Goal: Information Seeking & Learning: Learn about a topic

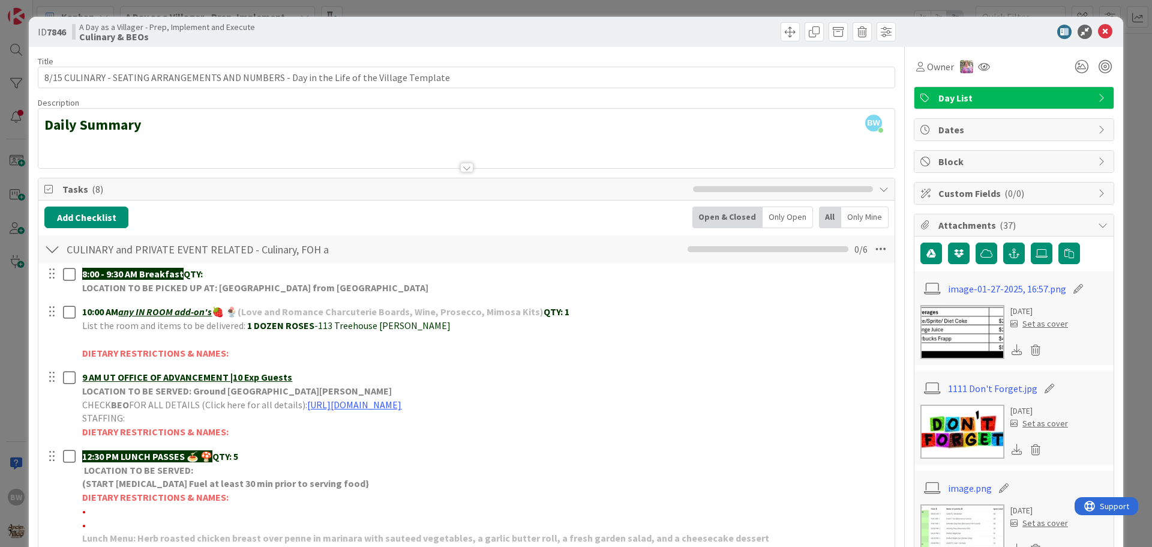
scroll to position [180, 0]
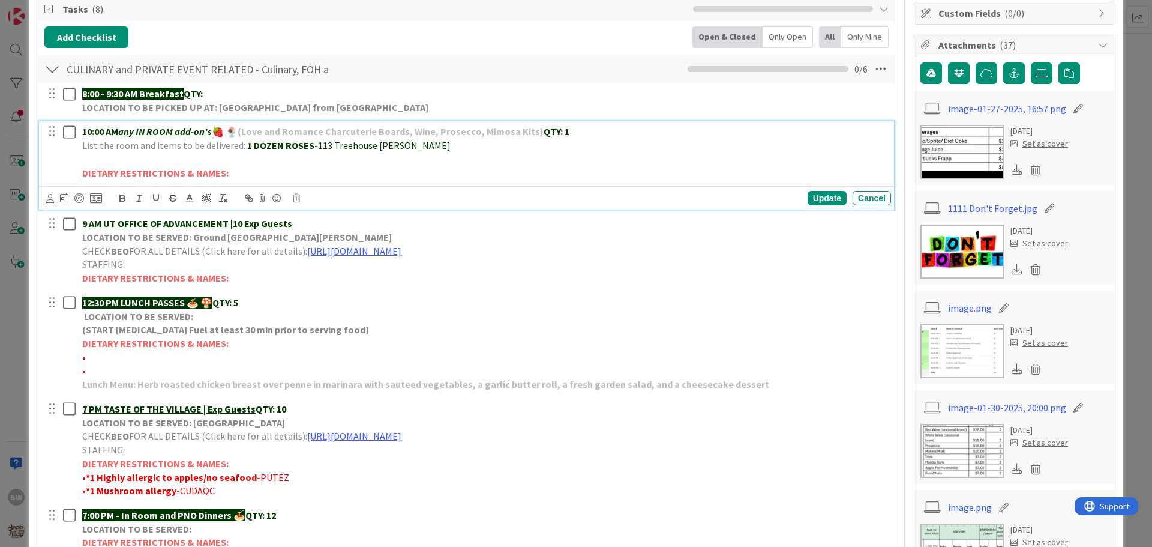
click at [282, 144] on strong "1 DOZEN ROSES" at bounding box center [280, 145] width 67 height 12
click at [819, 199] on div "Update" at bounding box center [827, 198] width 39 height 14
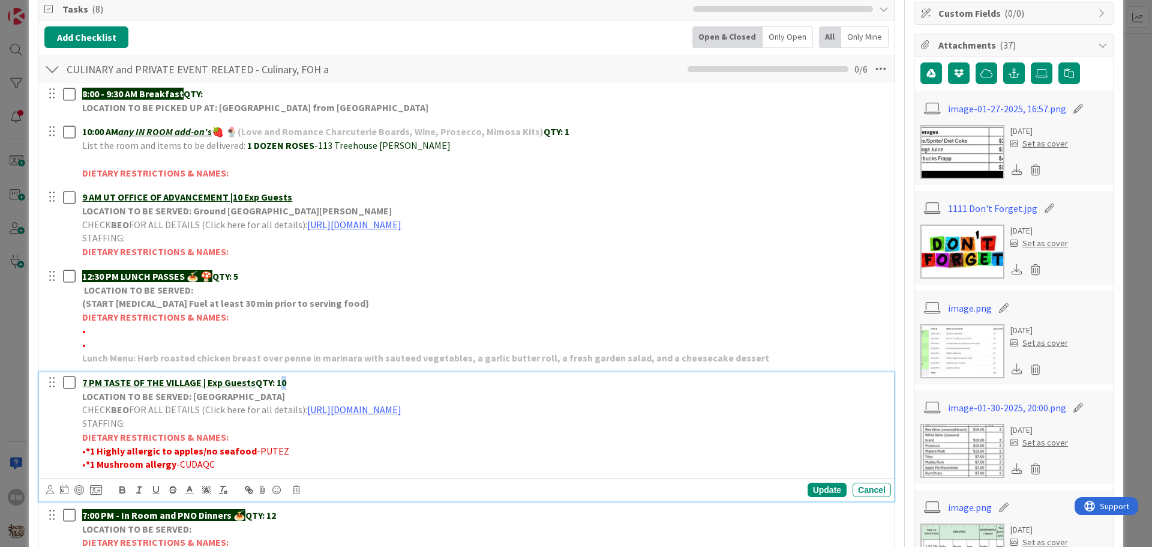
drag, startPoint x: 288, startPoint y: 381, endPoint x: 280, endPoint y: 381, distance: 7.8
click at [280, 381] on p "7 PM TASTE OF THE VILLAGE | Exp Guests QTY: 10" at bounding box center [484, 383] width 804 height 14
click at [825, 484] on div "Update" at bounding box center [827, 490] width 39 height 14
drag, startPoint x: 211, startPoint y: 465, endPoint x: 179, endPoint y: 464, distance: 31.8
click at [179, 464] on span "-CUDAQC" at bounding box center [195, 464] width 38 height 12
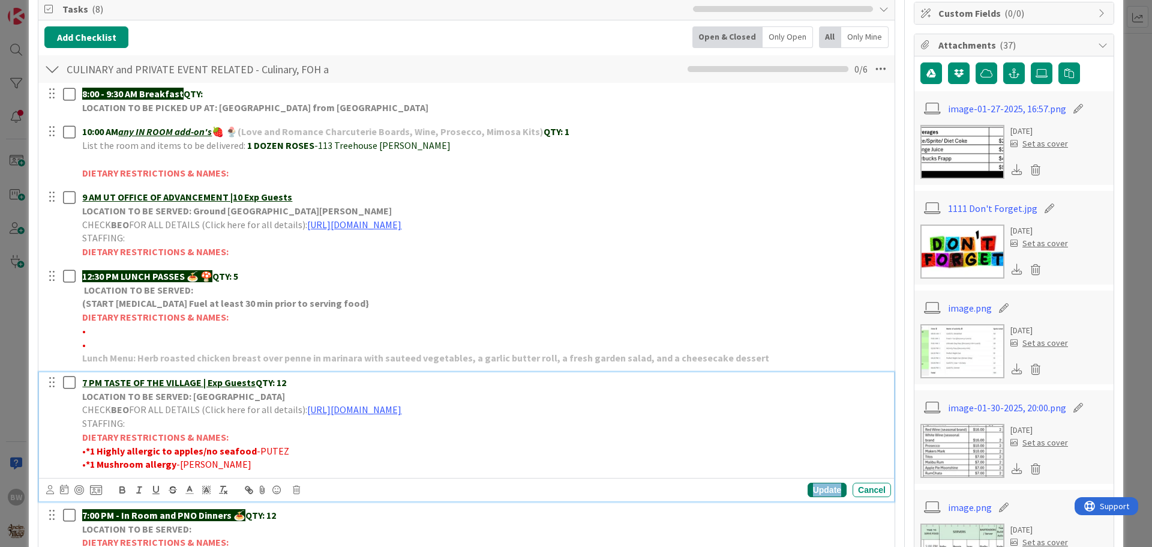
click at [820, 489] on div "Update" at bounding box center [827, 490] width 39 height 14
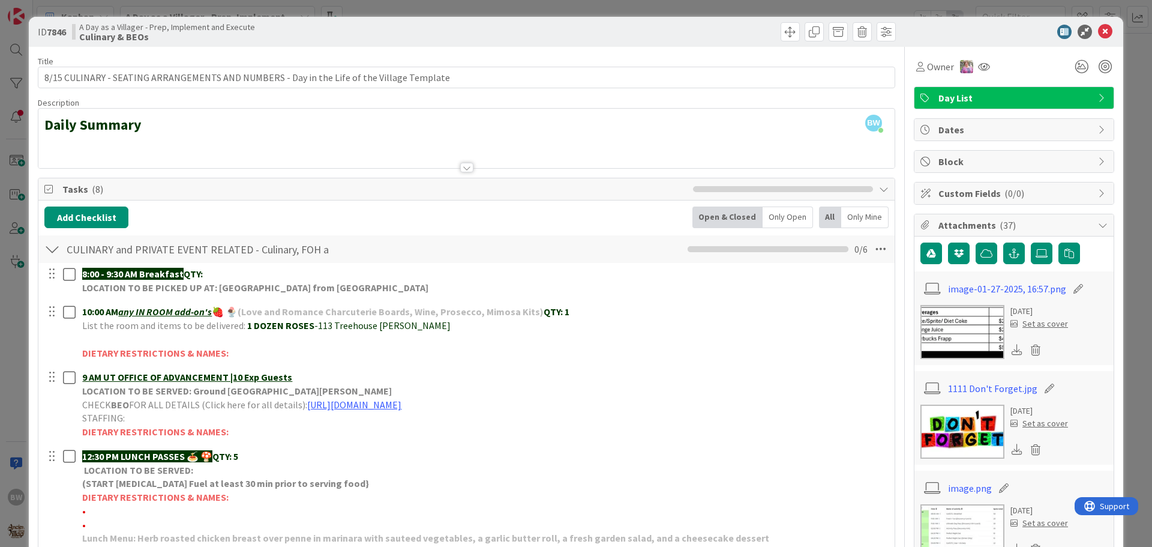
scroll to position [240, 0]
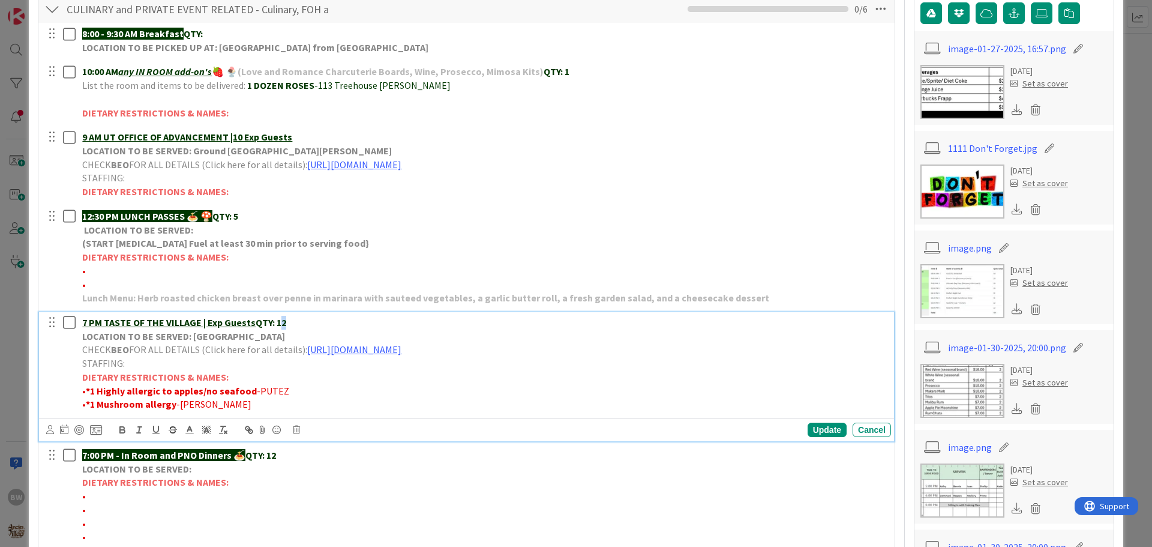
click at [281, 323] on p "7 PM TASTE OF THE VILLAGE | Exp Guests QTY: 12" at bounding box center [484, 323] width 804 height 14
click at [808, 434] on div "Update" at bounding box center [827, 430] width 39 height 14
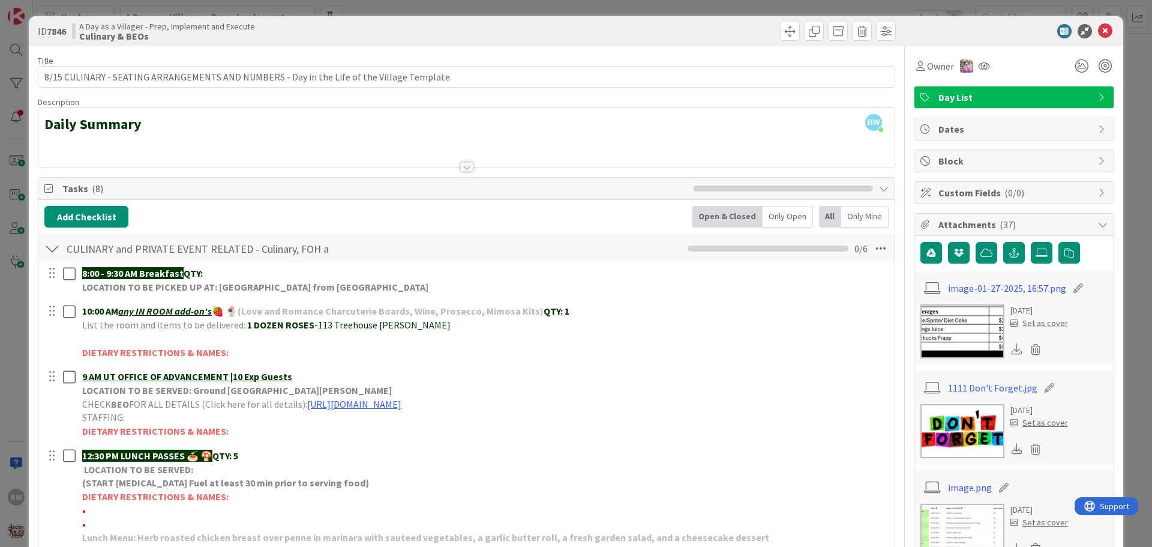
scroll to position [0, 0]
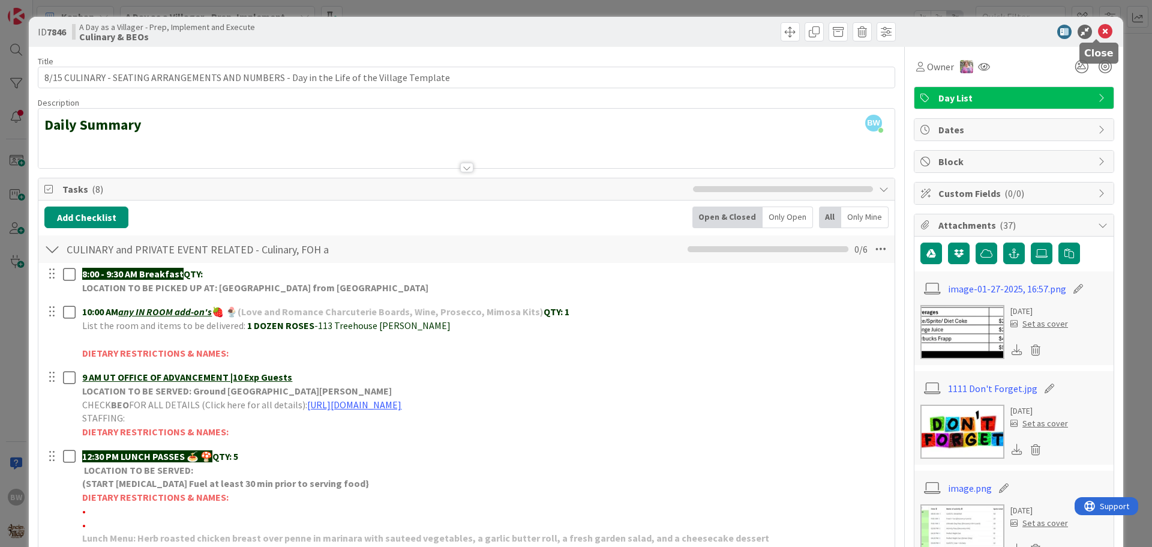
click at [1100, 28] on icon at bounding box center [1105, 32] width 14 height 14
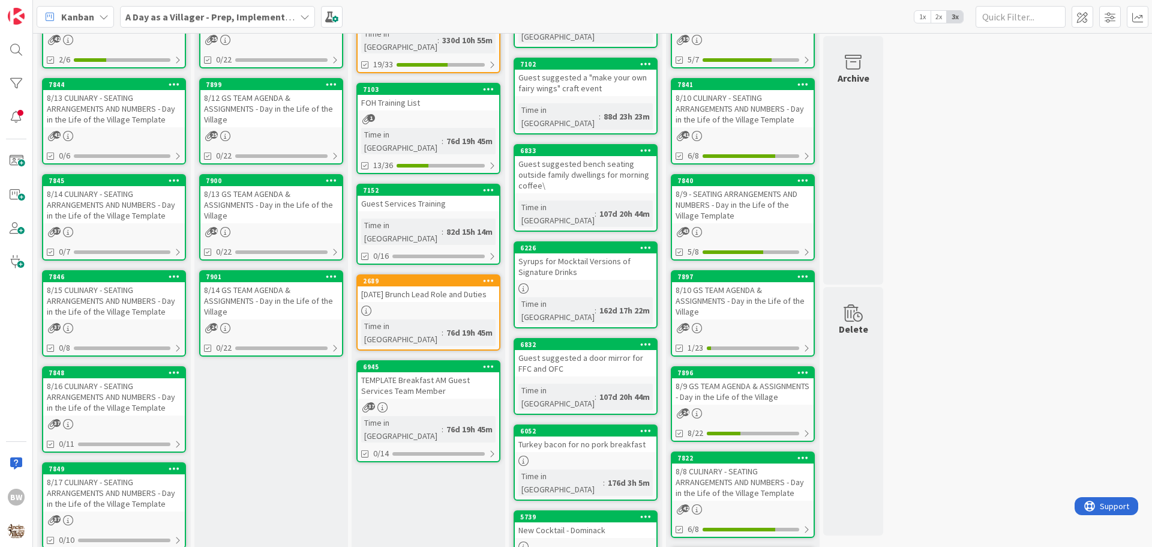
click at [113, 380] on div "8/16 CULINARY - SEATING ARRANGEMENTS AND NUMBERS - Day in the Life of the Villa…" at bounding box center [114, 396] width 142 height 37
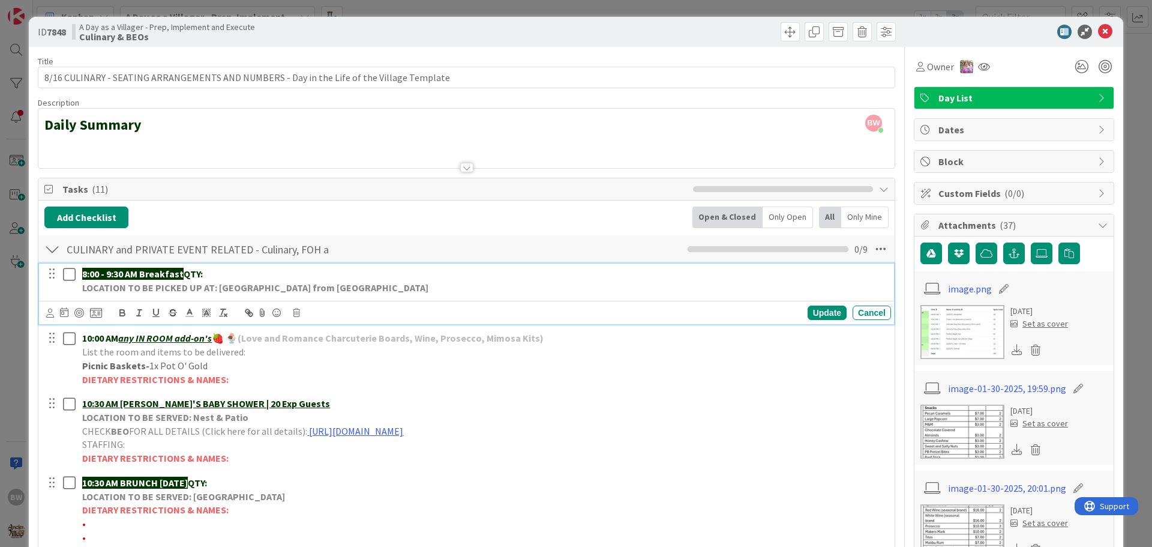
click at [218, 271] on p "8:00 - 9:30 AM Breakfast QTY:" at bounding box center [484, 274] width 804 height 14
click at [823, 315] on div "Update" at bounding box center [827, 313] width 39 height 14
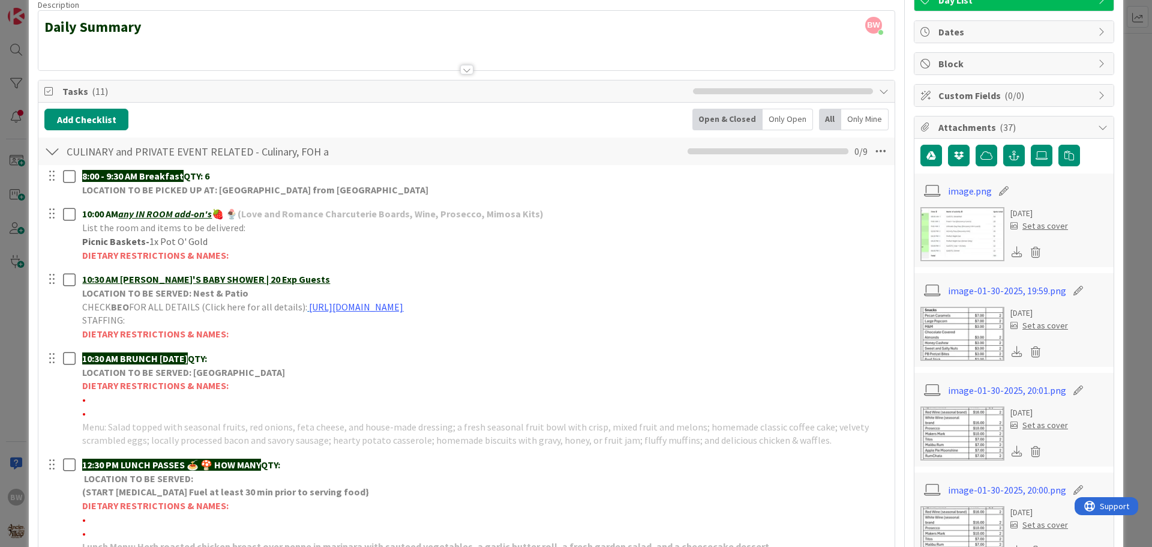
scroll to position [180, 0]
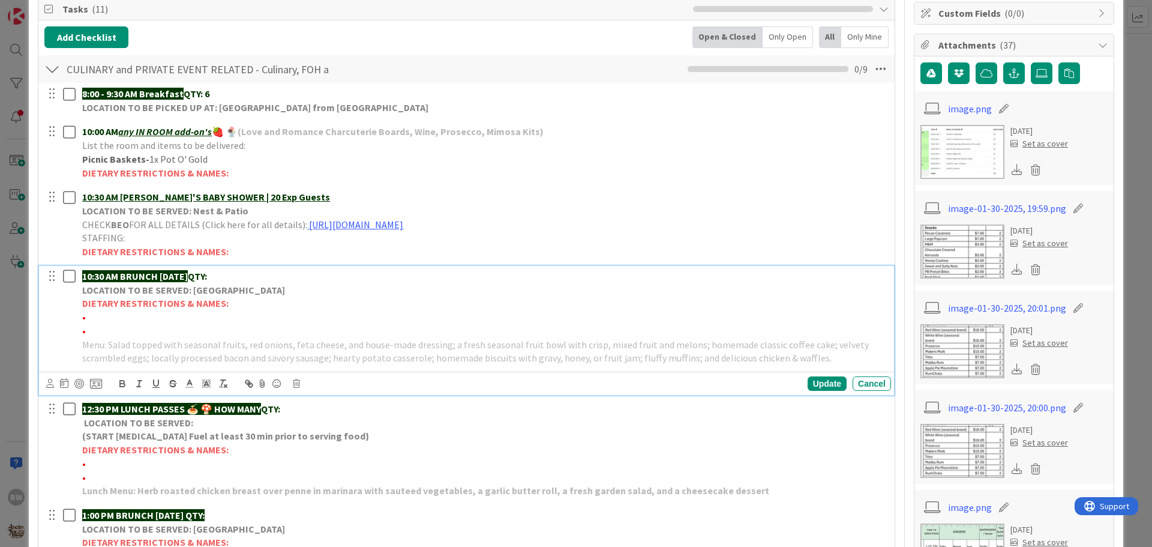
click at [166, 304] on strong "DIETARY RESTRICTIONS & NAMES:" at bounding box center [155, 303] width 146 height 12
click at [294, 383] on icon at bounding box center [296, 383] width 7 height 8
click at [324, 425] on div "Delete" at bounding box center [327, 435] width 44 height 22
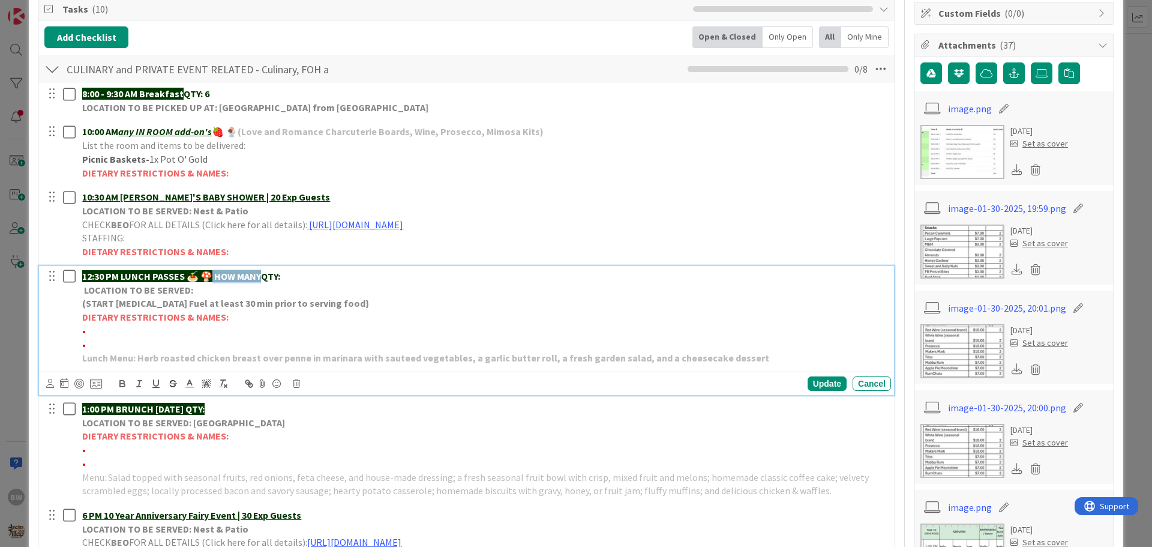
drag, startPoint x: 214, startPoint y: 274, endPoint x: 265, endPoint y: 276, distance: 51.1
click at [261, 276] on strong "12:30 PM LUNCH PASSES 🍝 🍄 HOW MANY" at bounding box center [171, 276] width 179 height 12
click at [817, 387] on div "Update" at bounding box center [827, 383] width 39 height 14
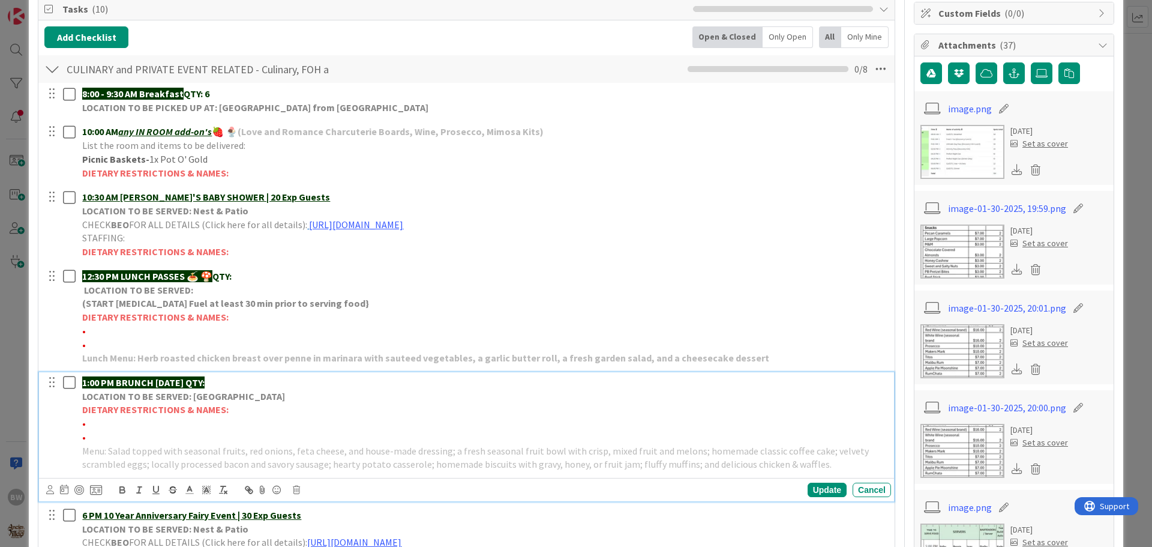
click at [259, 397] on strong "LOCATION TO BE SERVED: [GEOGRAPHIC_DATA]" at bounding box center [183, 396] width 203 height 12
click at [298, 488] on icon at bounding box center [296, 490] width 7 height 8
click at [331, 468] on div "Delete" at bounding box center [327, 468] width 44 height 22
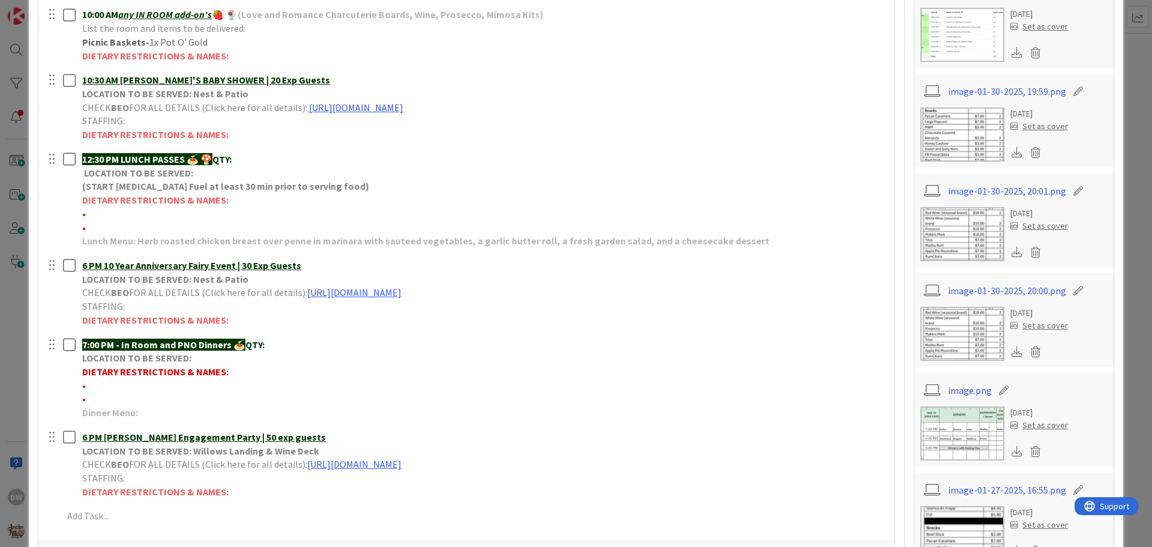
scroll to position [360, 0]
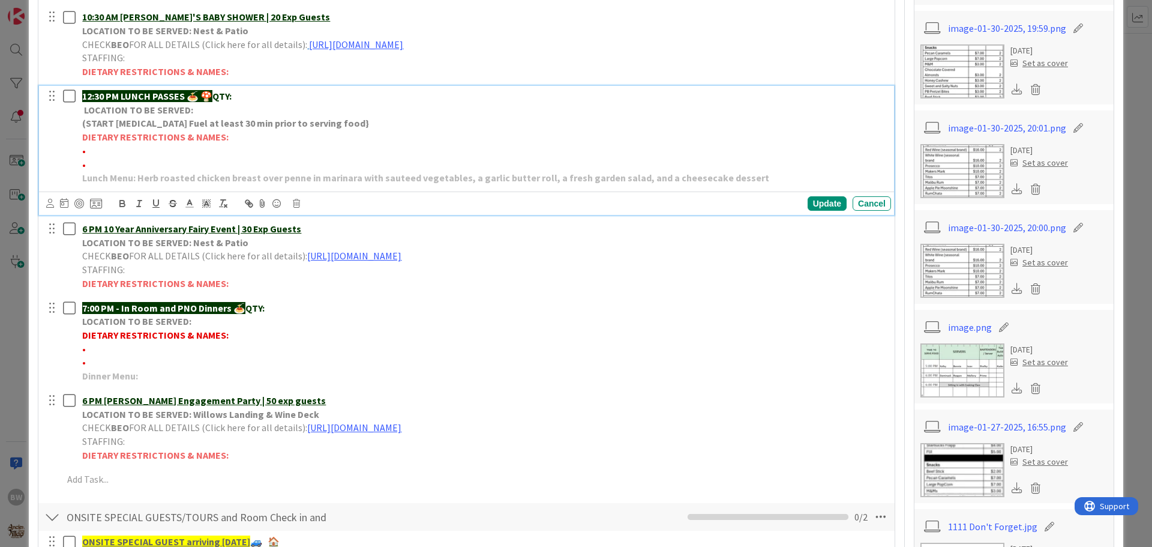
click at [259, 97] on p "12:30 PM LUNCH PASSES 🍝 🍄 QTY:" at bounding box center [484, 96] width 804 height 14
click at [816, 202] on div "Update" at bounding box center [827, 203] width 39 height 14
click at [90, 150] on p "•" at bounding box center [484, 151] width 804 height 14
click at [138, 152] on span "•*1 Vegetarian -[PERSON_NAME]" at bounding box center [150, 151] width 136 height 12
drag, startPoint x: 138, startPoint y: 152, endPoint x: 87, endPoint y: 151, distance: 51.1
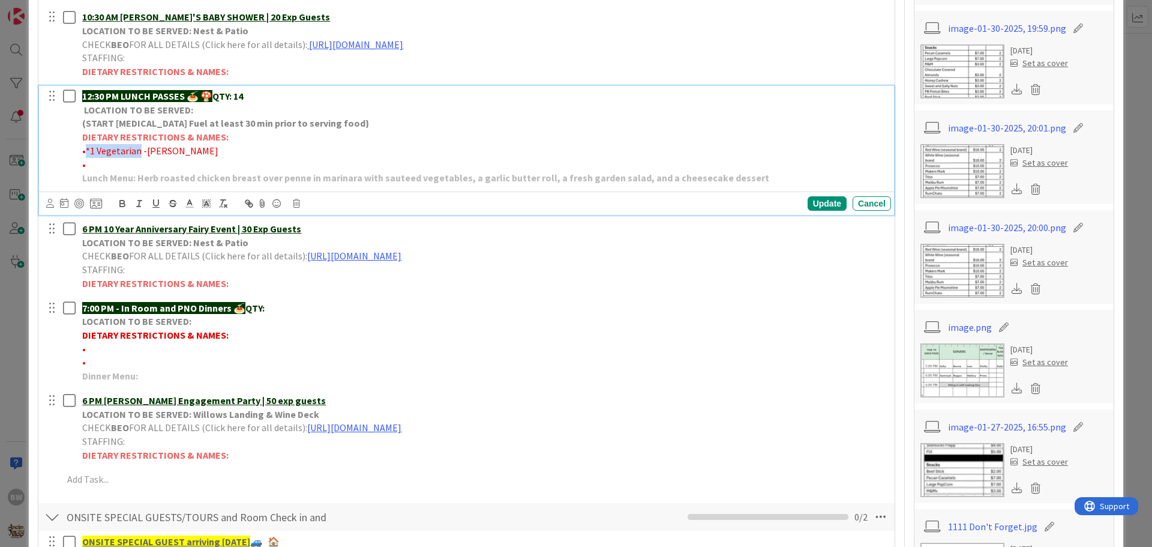
click at [87, 151] on span "•*1 Vegetarian -[PERSON_NAME]" at bounding box center [150, 151] width 136 height 12
click at [122, 199] on icon "button" at bounding box center [122, 203] width 11 height 11
click at [270, 148] on p "• *1 Vegetarian -[PERSON_NAME]" at bounding box center [484, 151] width 804 height 14
click at [813, 200] on div "Update" at bounding box center [827, 203] width 39 height 14
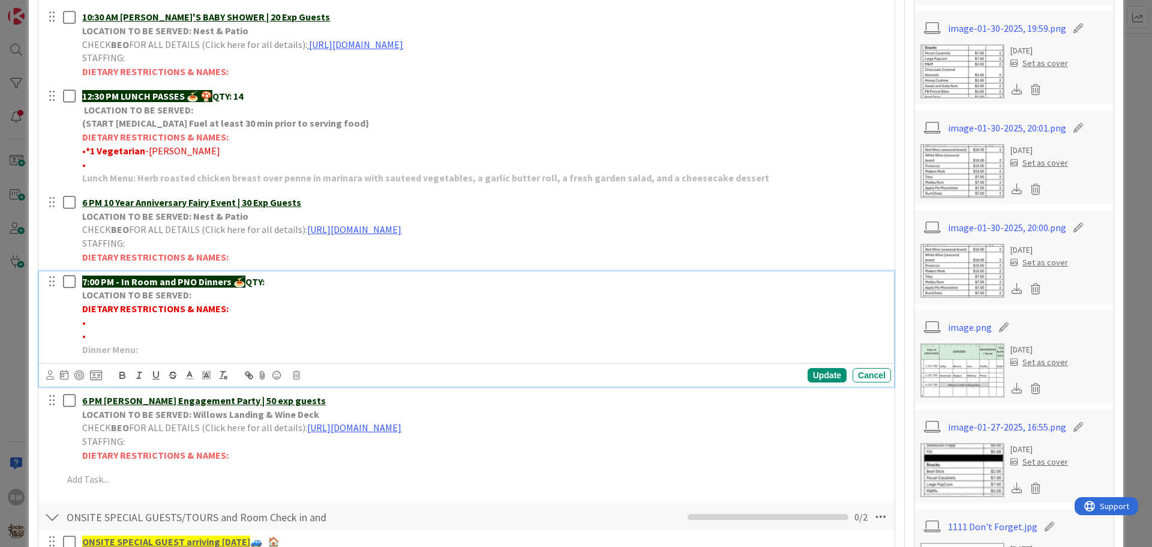
click at [283, 277] on p "7:00 PM - In Room and PNO Dinners 🍝 QTY:" at bounding box center [484, 282] width 804 height 14
click at [812, 375] on div "Update" at bounding box center [827, 375] width 39 height 14
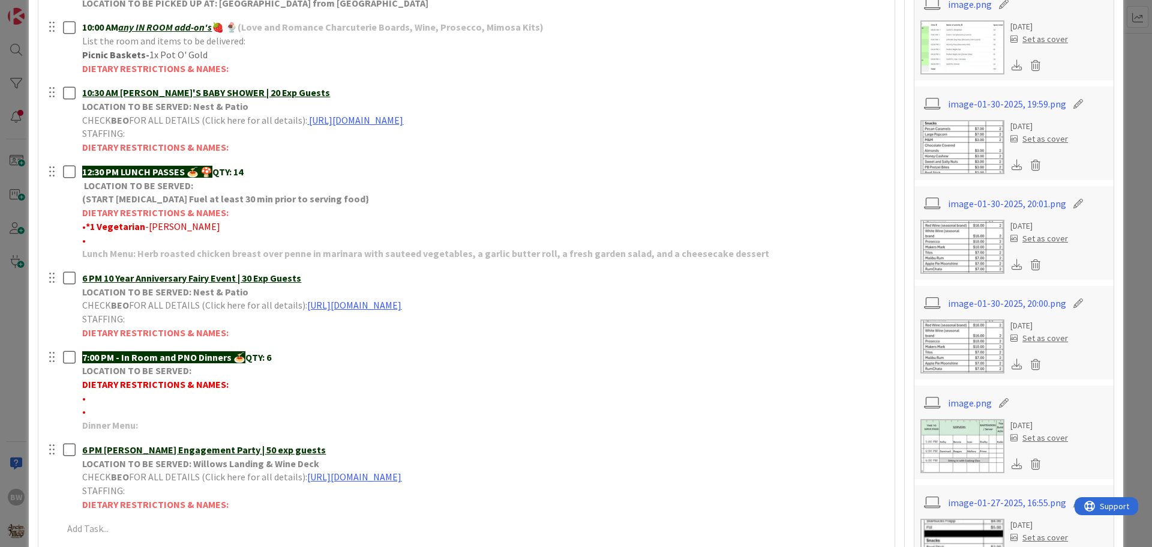
scroll to position [180, 0]
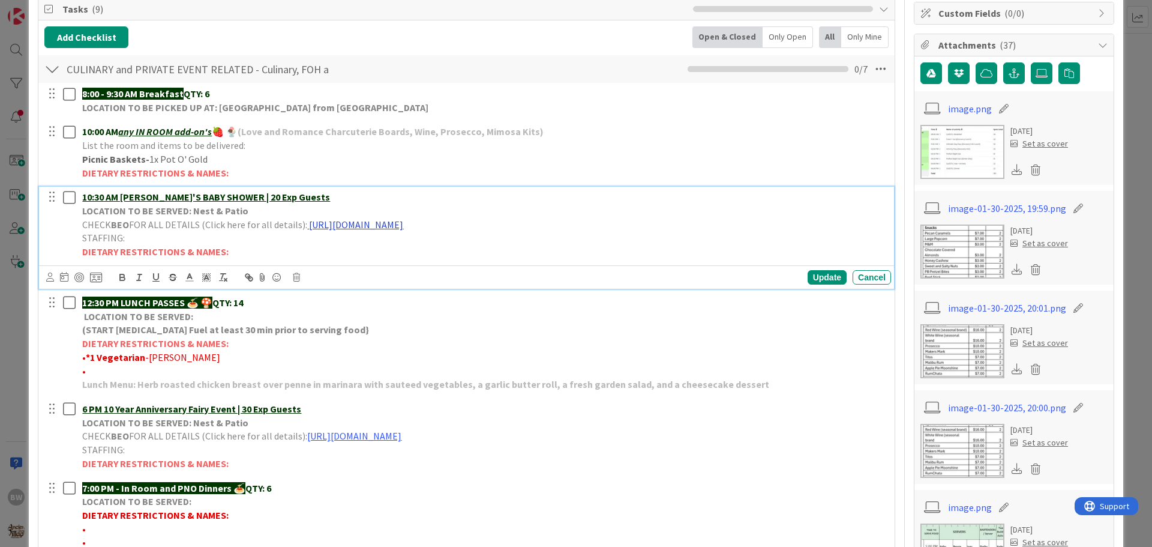
click at [368, 226] on link "[URL][DOMAIN_NAME]" at bounding box center [356, 224] width 94 height 12
click at [464, 252] on link "[URL][DOMAIN_NAME]" at bounding box center [450, 248] width 82 height 16
click at [825, 277] on div "Update" at bounding box center [827, 277] width 39 height 14
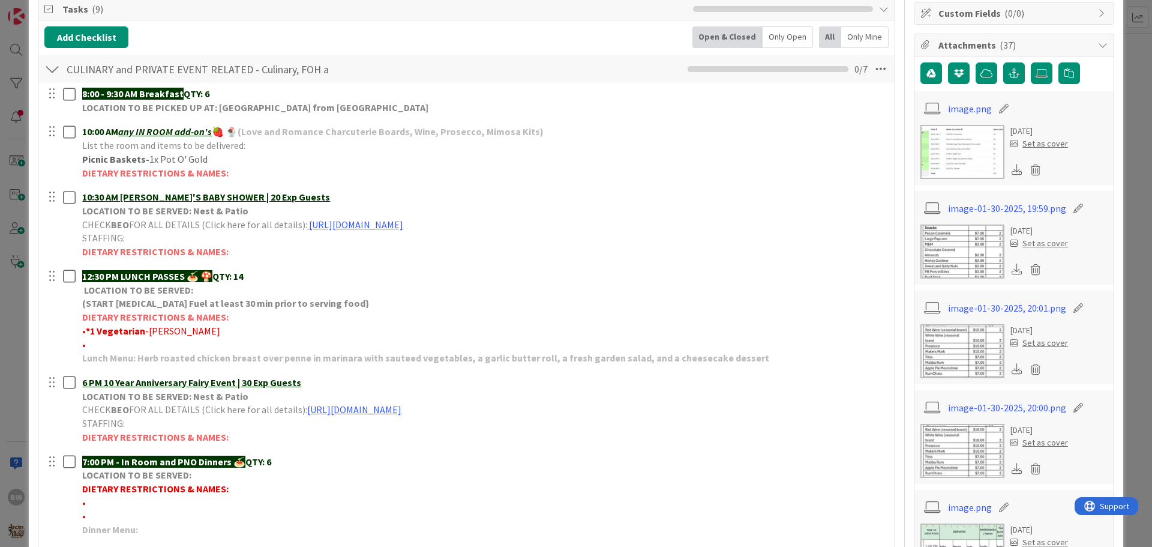
scroll to position [0, 0]
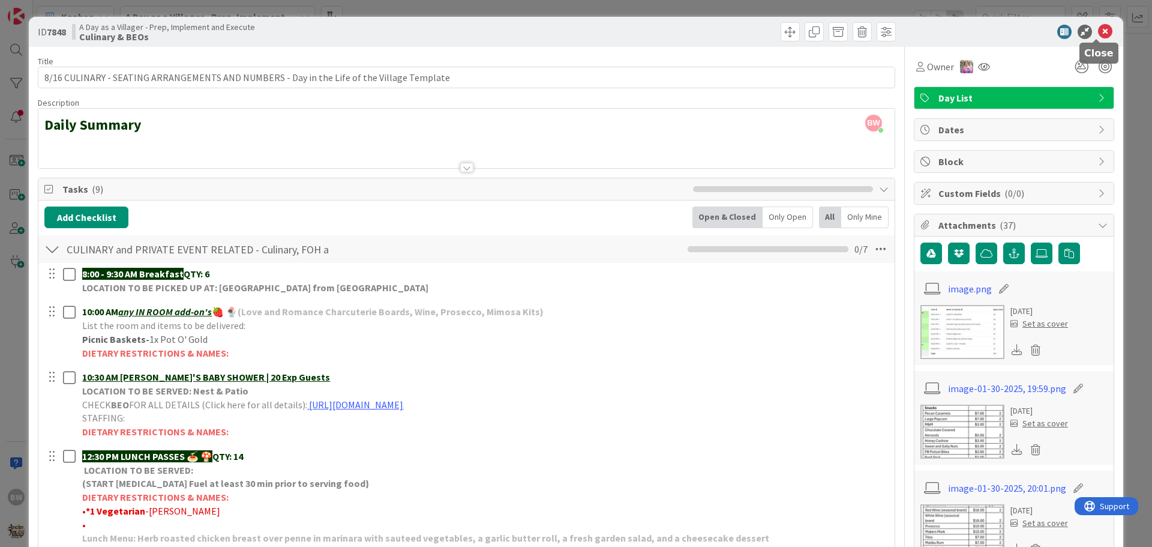
click at [1101, 30] on icon at bounding box center [1105, 32] width 14 height 14
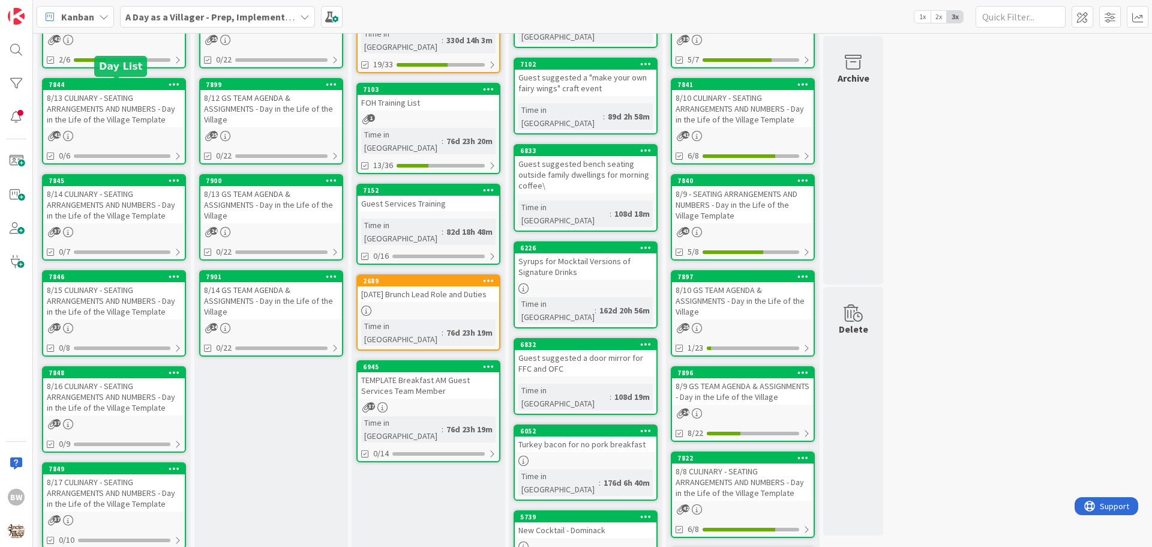
click at [118, 84] on div "7844" at bounding box center [117, 84] width 136 height 8
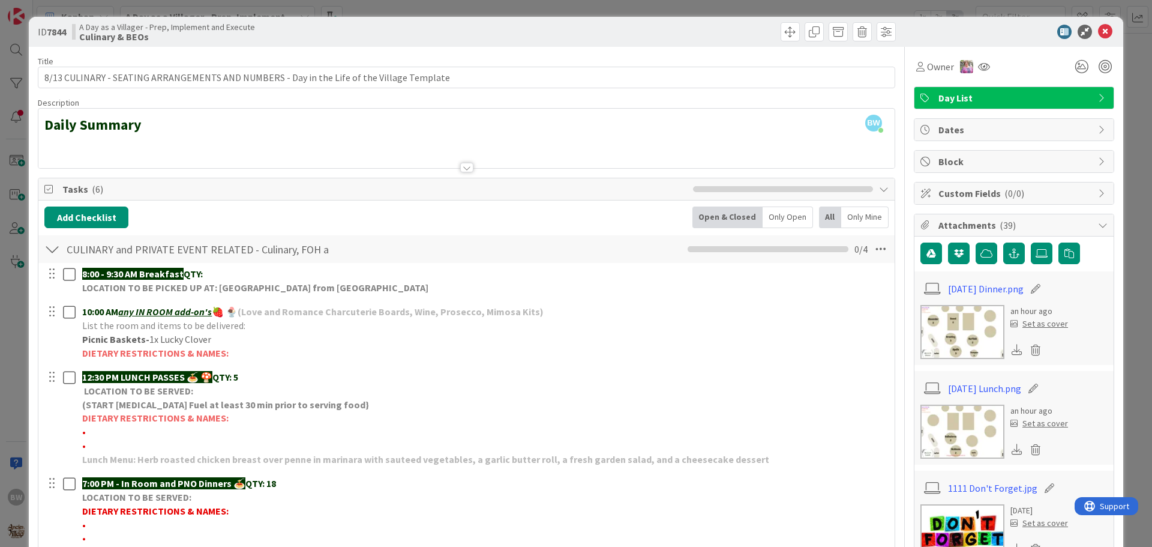
click at [659, 8] on div "ID 7844 A Day as a Villager - Prep, Implement and Execute Culinary & BEOs Title…" at bounding box center [576, 273] width 1152 height 547
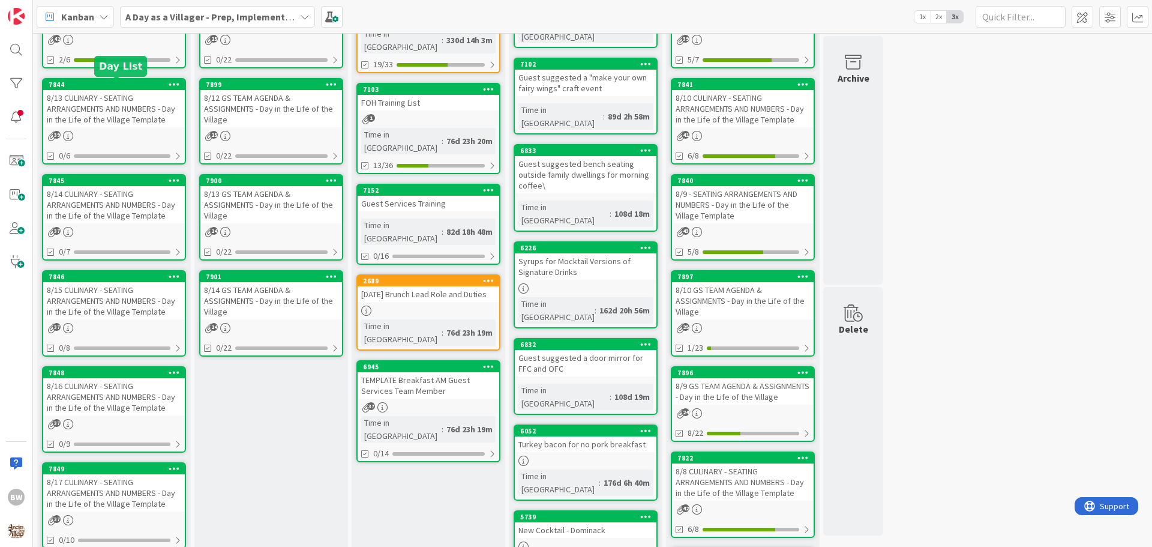
click at [114, 86] on div "7844" at bounding box center [117, 84] width 136 height 8
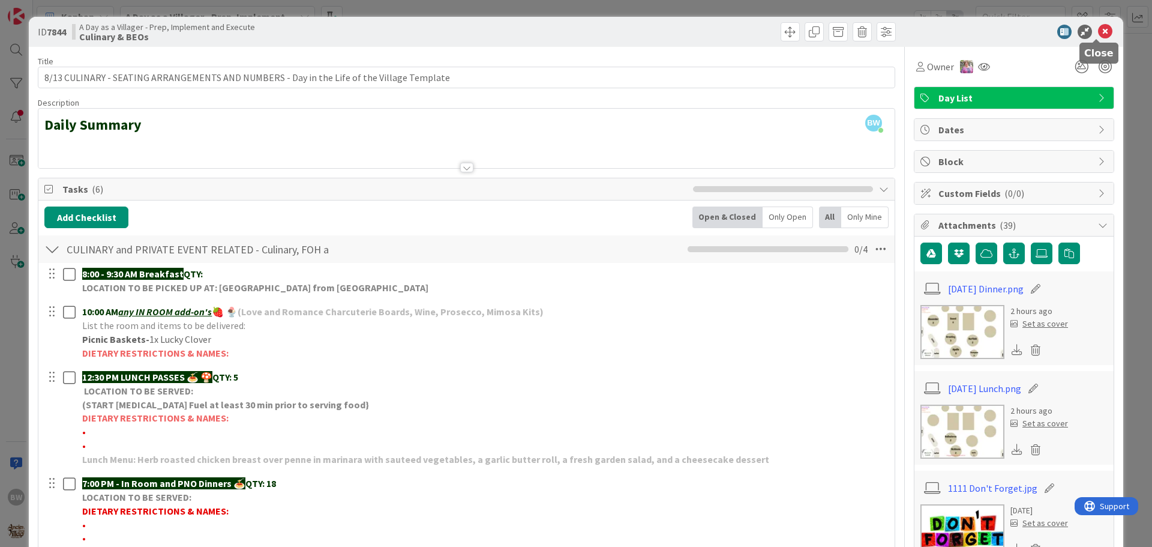
click at [1098, 25] on icon at bounding box center [1105, 32] width 14 height 14
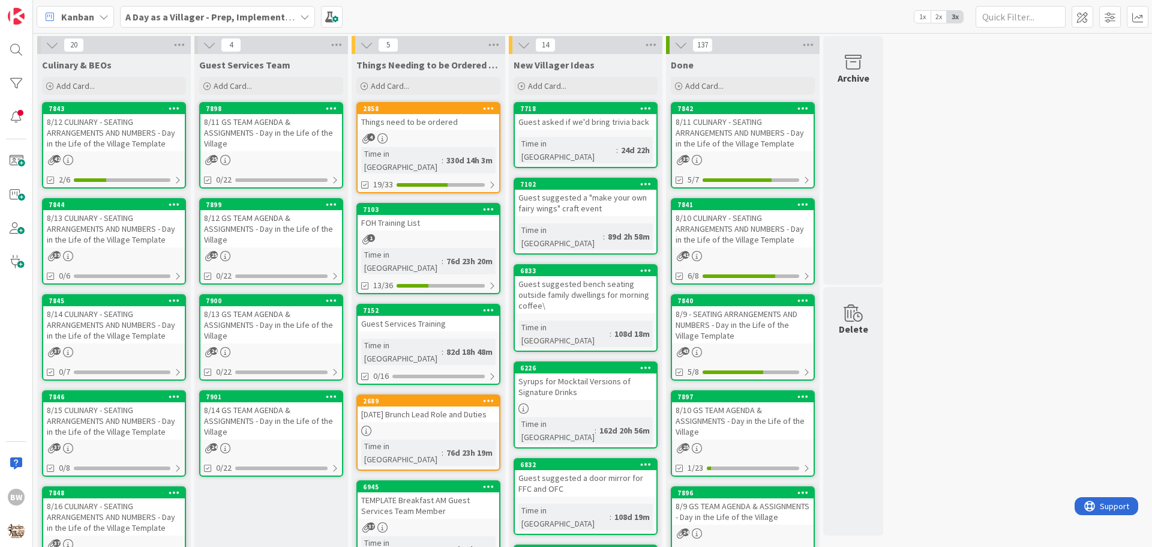
click at [309, 19] on div "A Day as a Villager - Prep, Implement and Execute" at bounding box center [217, 17] width 195 height 22
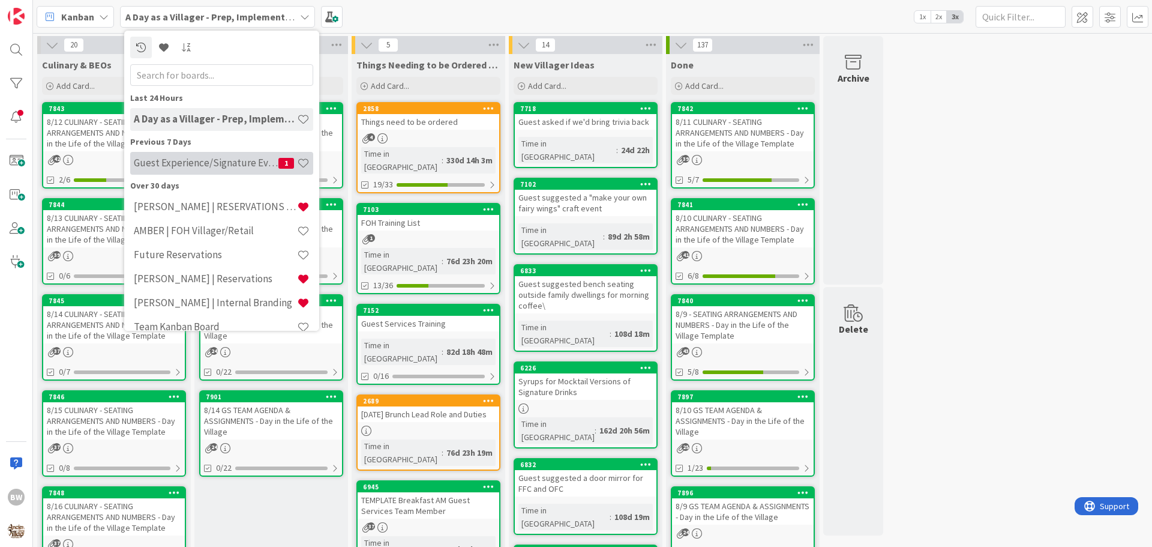
click at [196, 166] on h4 "Guest Experience/Signature Events" at bounding box center [206, 163] width 145 height 12
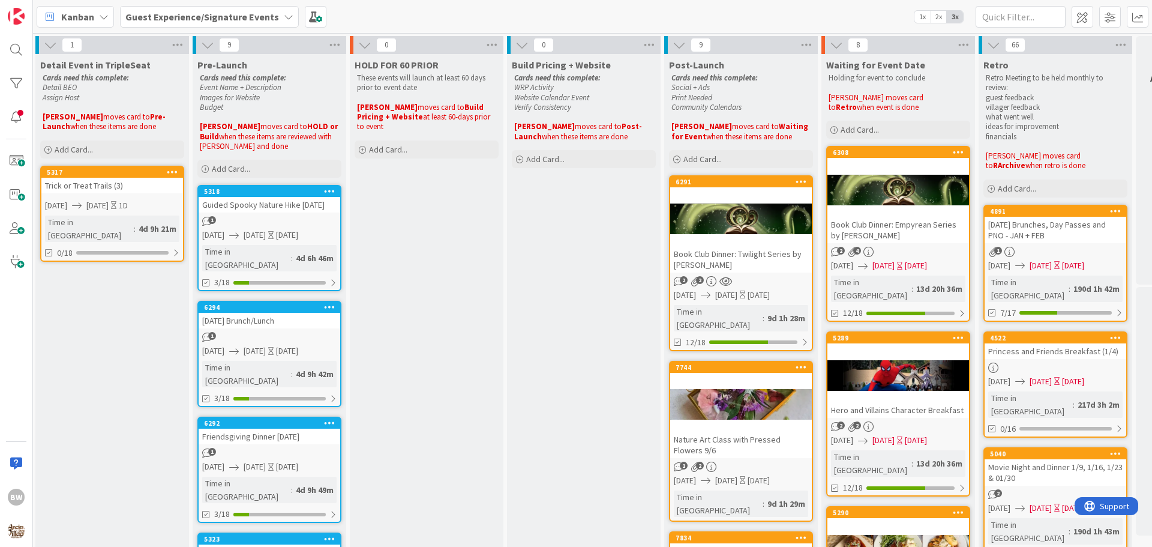
scroll to position [0, 531]
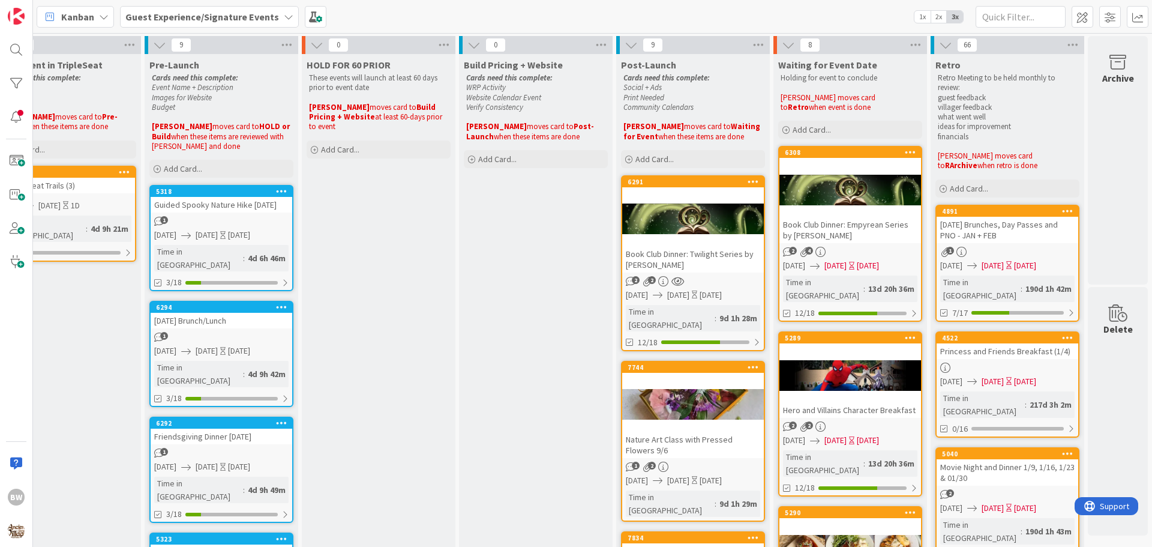
drag, startPoint x: 721, startPoint y: 542, endPoint x: 59, endPoint y: 8, distance: 850.7
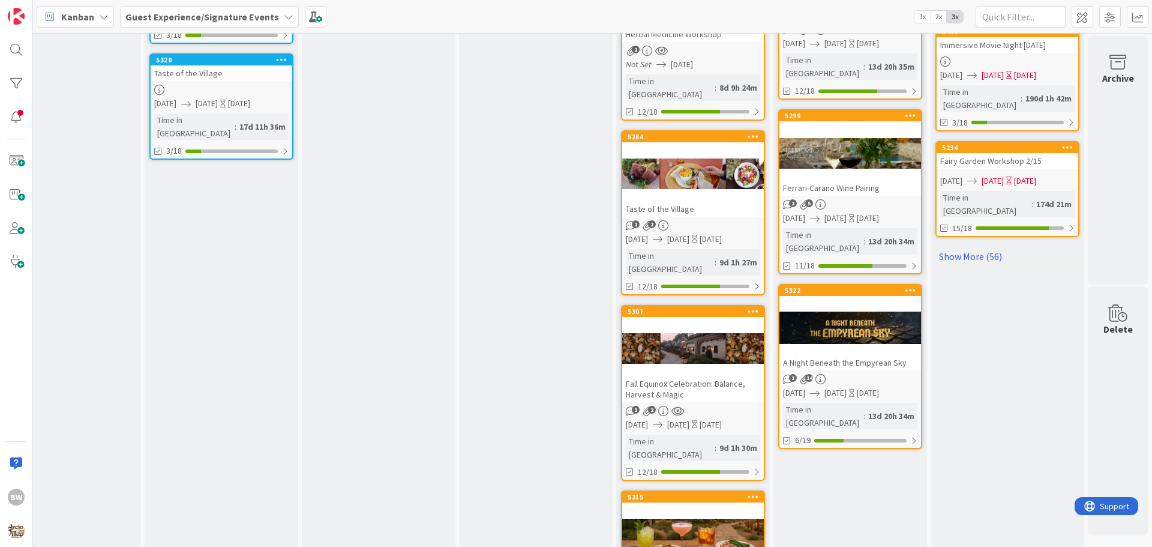
scroll to position [1142, 531]
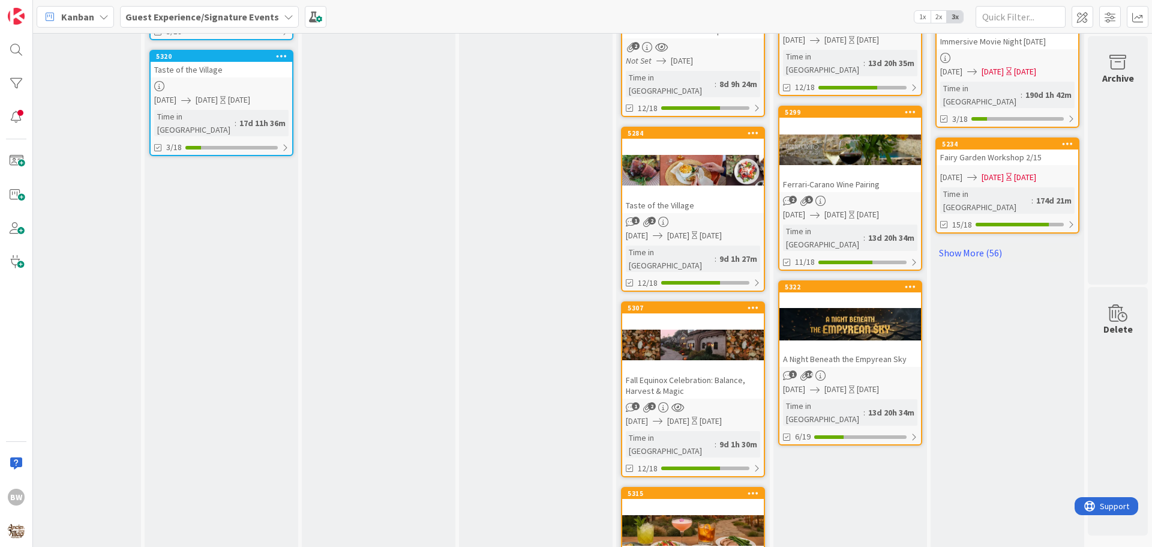
click at [694, 504] on div at bounding box center [693, 531] width 142 height 54
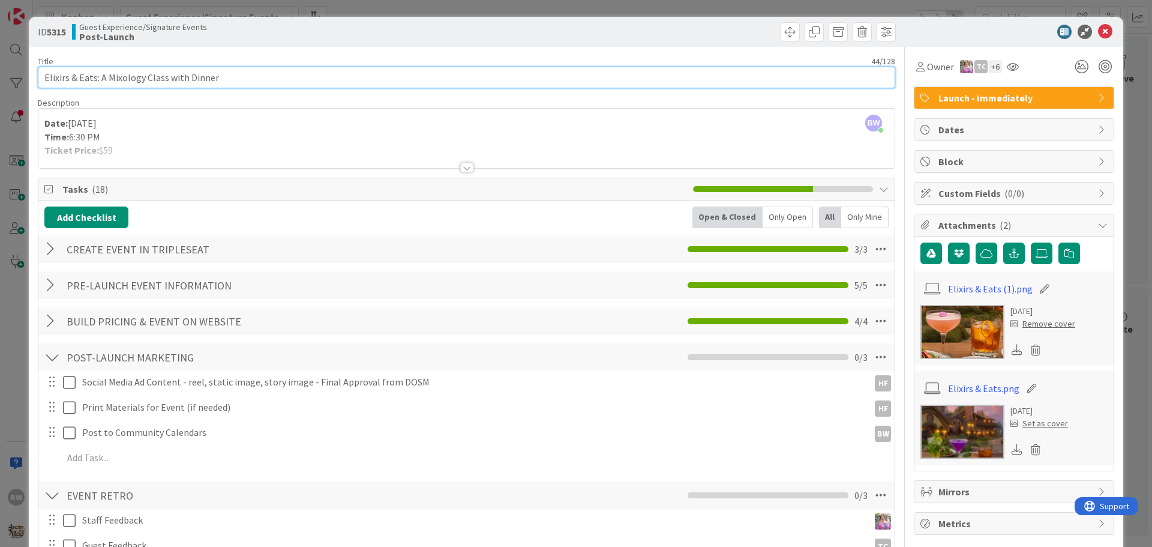
drag, startPoint x: 217, startPoint y: 78, endPoint x: 31, endPoint y: 84, distance: 186.2
click at [23, 84] on div "ID 5315 Guest Experience/Signature Events Post-Launch Title 44 / 128 Elixirs & …" at bounding box center [576, 273] width 1152 height 547
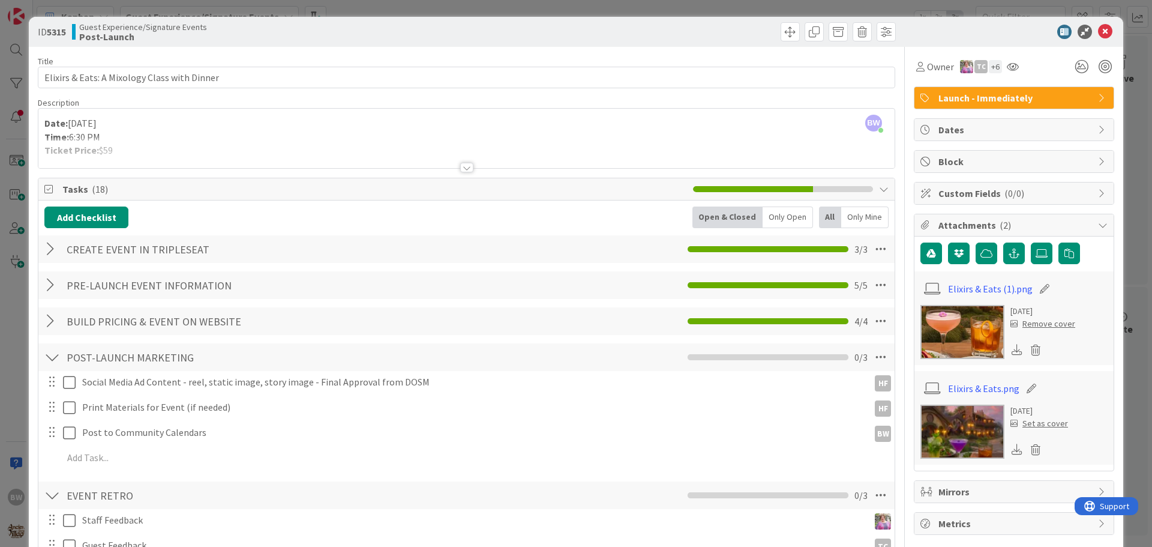
click at [463, 169] on div at bounding box center [466, 168] width 13 height 10
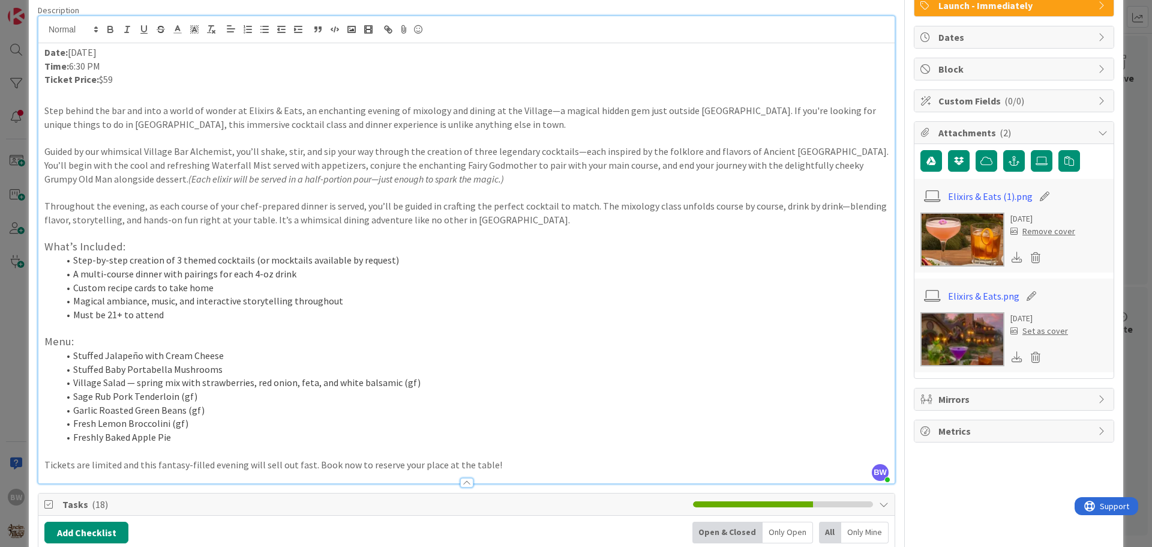
scroll to position [84, 0]
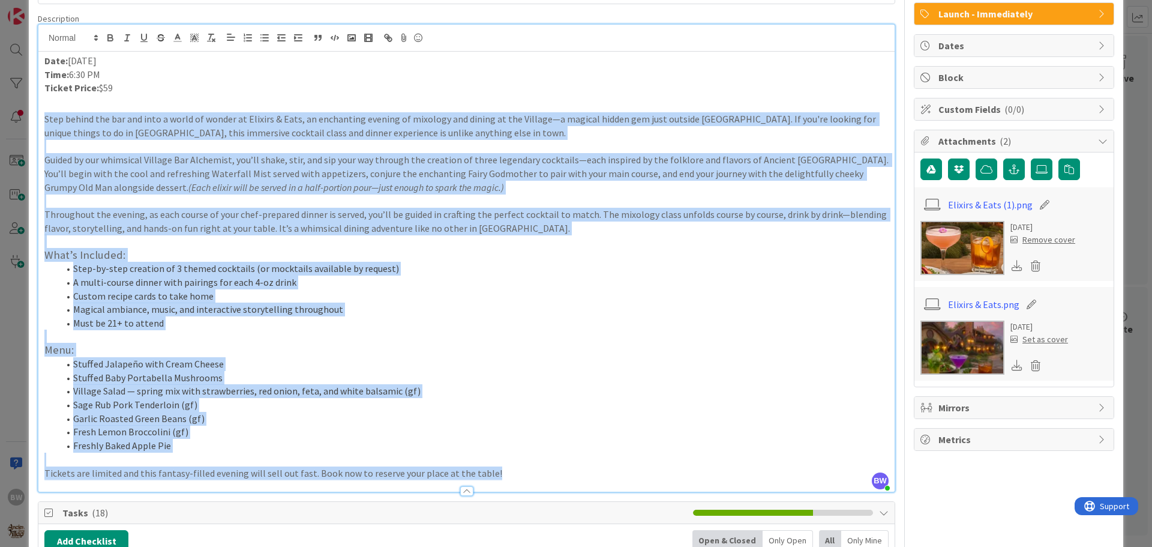
drag, startPoint x: 41, startPoint y: 202, endPoint x: 529, endPoint y: 466, distance: 554.1
click at [529, 466] on div "Date: [DATE] Time: 6:30 PM Ticket Price: $59 Step behind the bar and into a wor…" at bounding box center [466, 272] width 857 height 440
copy div "Lore ipsumd sit ame con adip e seddo ei tempor in Utlabor & Etdo, ma aliquaenim…"
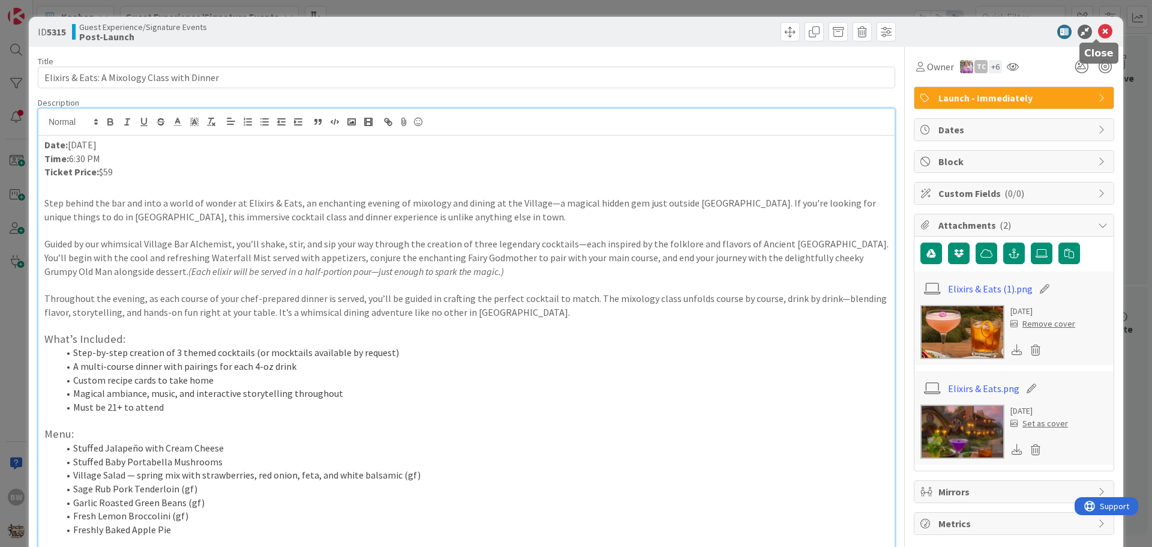
click at [1098, 29] on icon at bounding box center [1105, 32] width 14 height 14
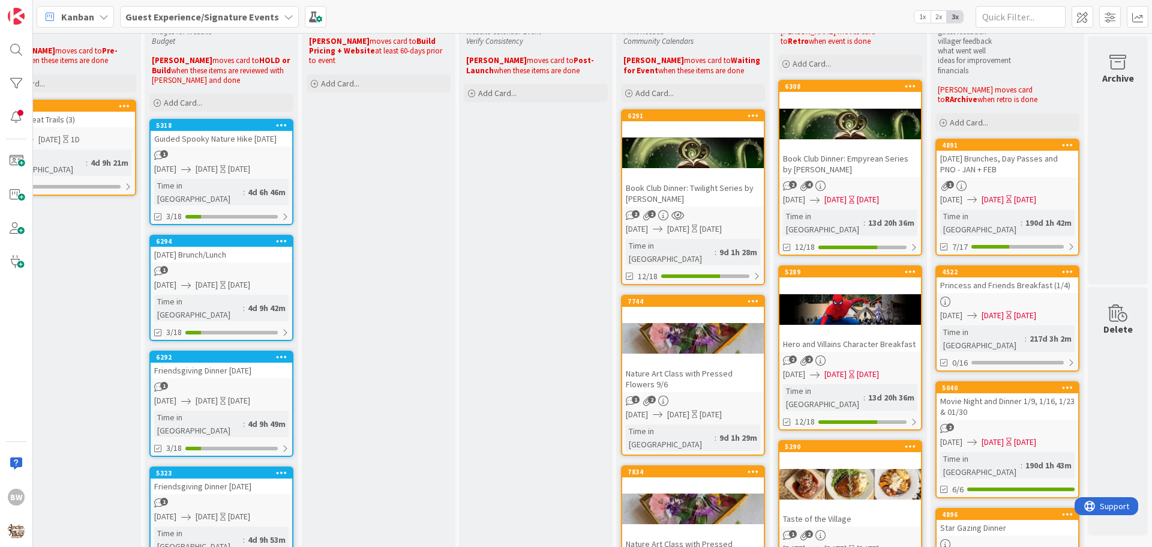
scroll to position [62, 531]
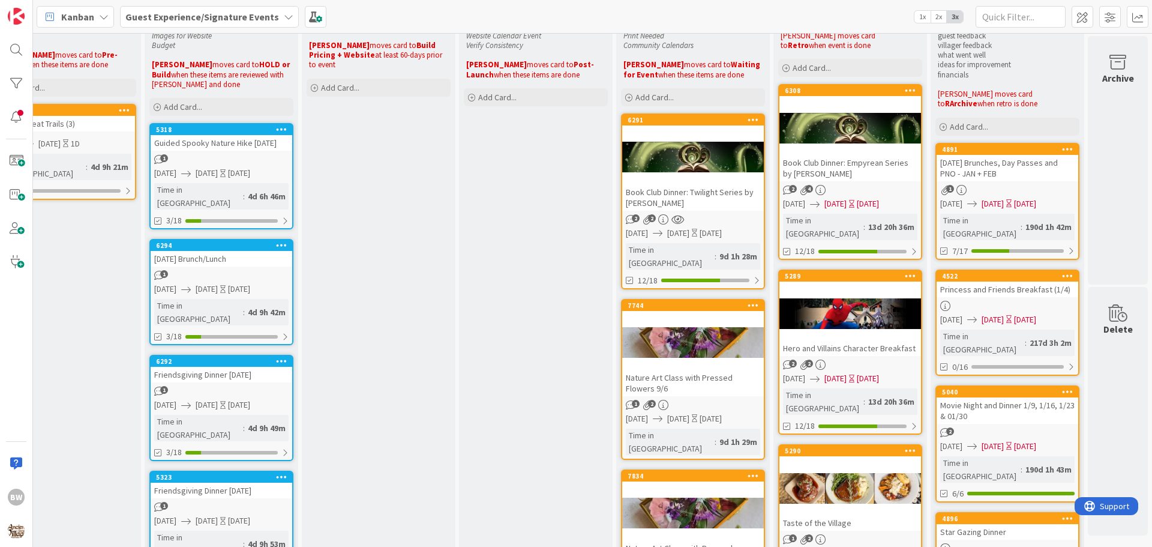
click at [674, 167] on div at bounding box center [693, 157] width 142 height 54
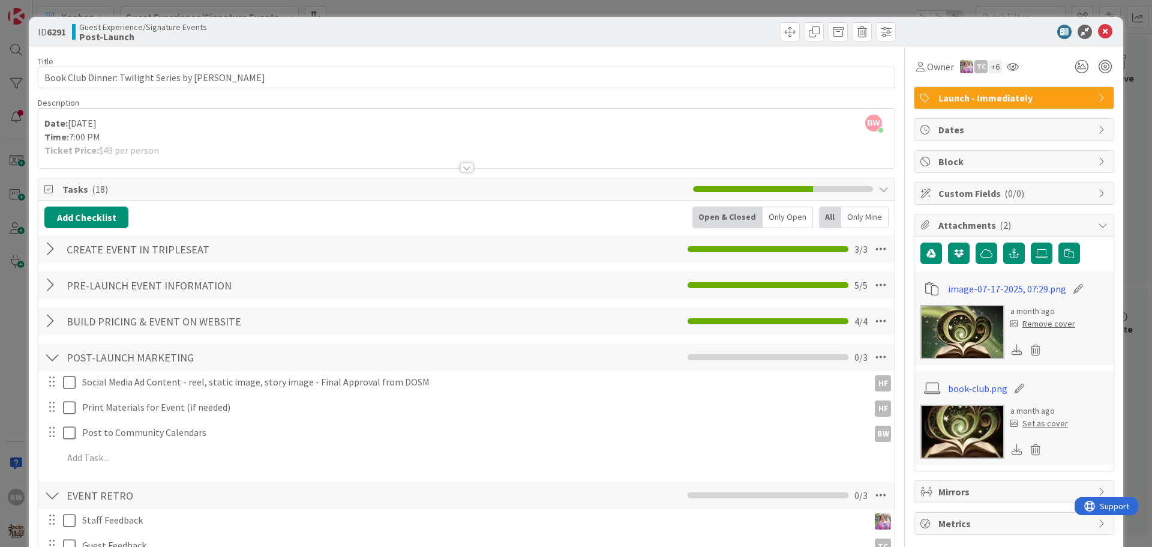
click at [460, 169] on div at bounding box center [466, 168] width 13 height 10
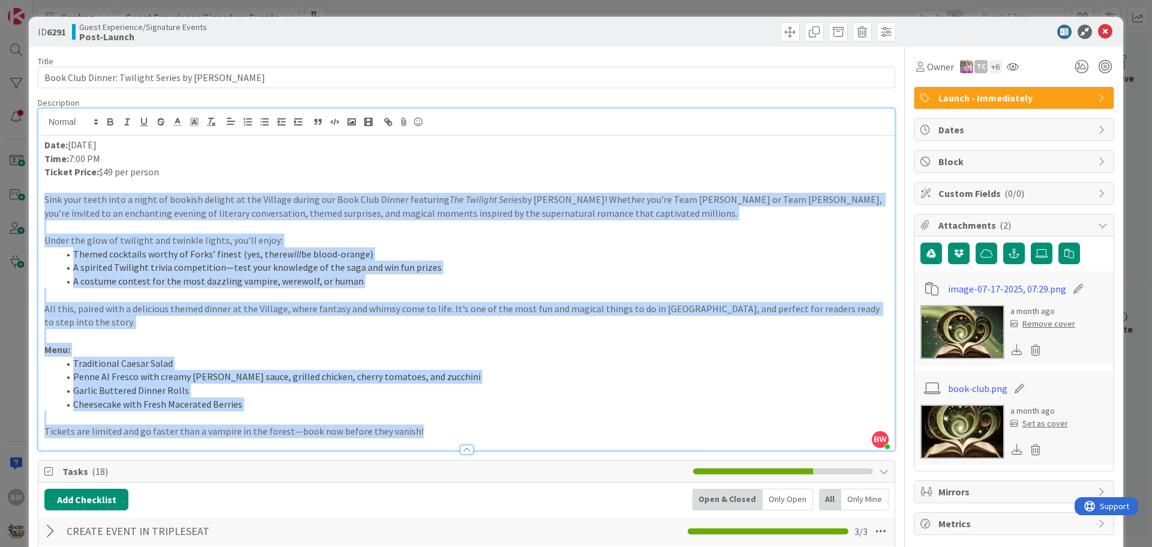
drag, startPoint x: 438, startPoint y: 431, endPoint x: 43, endPoint y: 202, distance: 456.7
click at [43, 202] on div "Date: [DATE] Time: 7:00 PM Ticket Price: $49 per person Sink your teeth into a …" at bounding box center [466, 293] width 857 height 315
copy div "Lore ipsu dolor sita c adipi el seddoei tempori ut lab Etdolor magnaa eni Admi …"
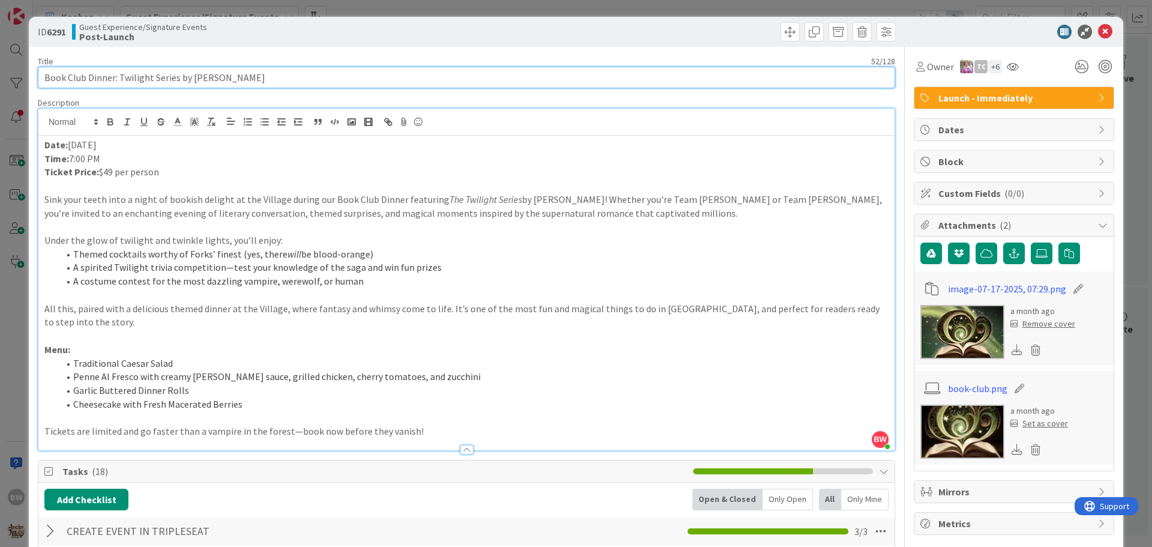
drag, startPoint x: 268, startPoint y: 79, endPoint x: 37, endPoint y: 74, distance: 230.5
click at [38, 74] on input "Book Club Dinner: Twilight Series by [PERSON_NAME]" at bounding box center [467, 78] width 858 height 22
click at [217, 75] on input "Book Club Dinner: Twilight Series by [PERSON_NAME]" at bounding box center [467, 78] width 858 height 22
click at [214, 76] on input "Book Club Dinner: Twilight Series by [PERSON_NAME]" at bounding box center [467, 78] width 858 height 22
type input "Book Club Dinner: Twilight Series by [PERSON_NAME]"
